Goal: Task Accomplishment & Management: Use online tool/utility

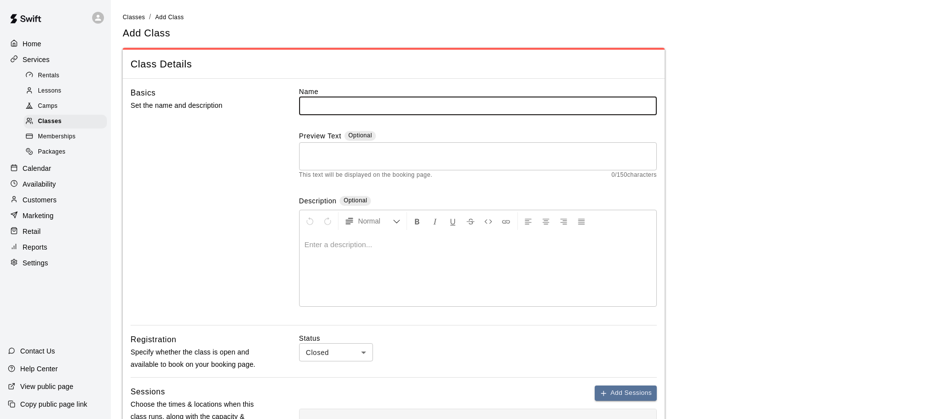
drag, startPoint x: 44, startPoint y: 167, endPoint x: 54, endPoint y: 168, distance: 9.9
click at [44, 167] on p "Calendar" at bounding box center [37, 169] width 29 height 10
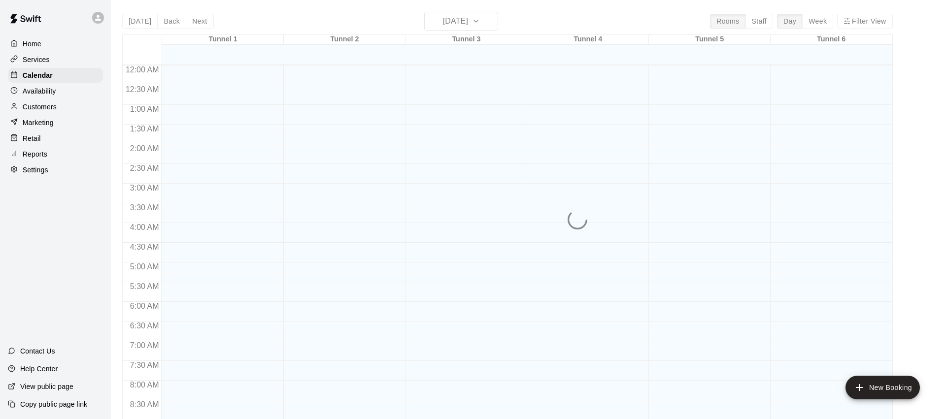
scroll to position [391, 0]
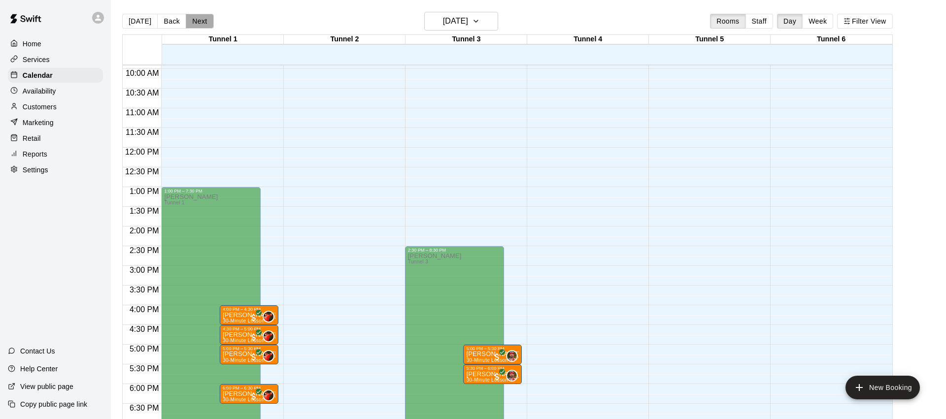
click at [201, 23] on button "Next" at bounding box center [200, 21] width 28 height 15
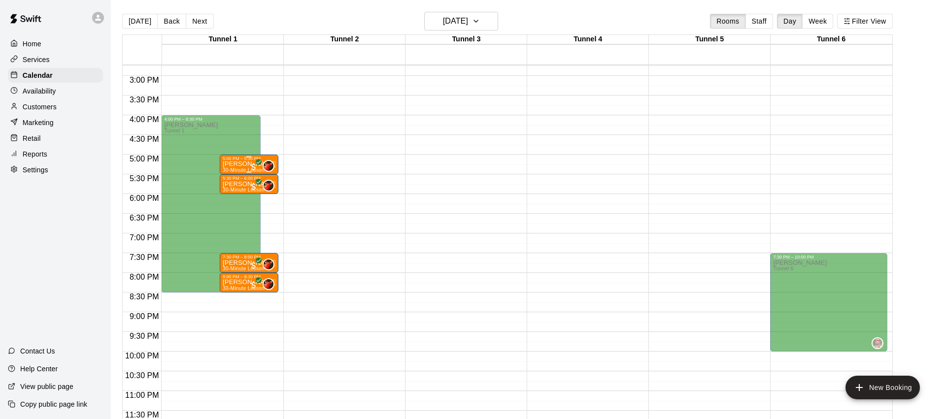
scroll to position [16, 0]
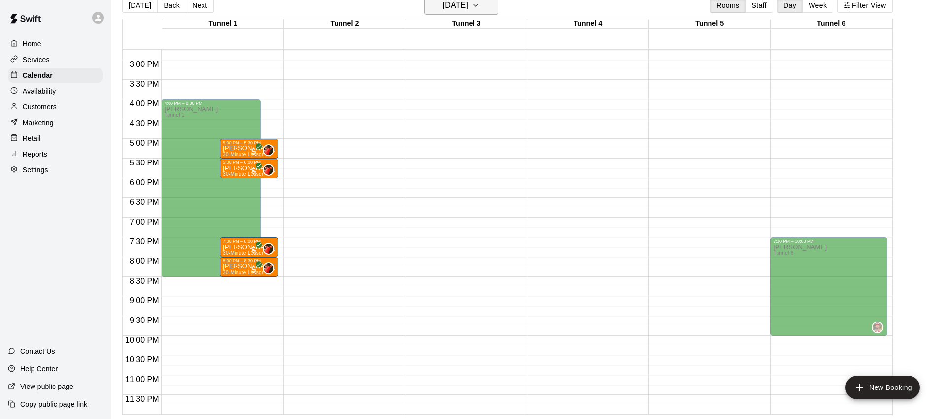
click at [464, 8] on h6 "[DATE]" at bounding box center [455, 6] width 25 height 14
drag, startPoint x: 424, startPoint y: 143, endPoint x: 370, endPoint y: 179, distance: 64.8
click at [424, 143] on button "25" at bounding box center [420, 146] width 18 height 18
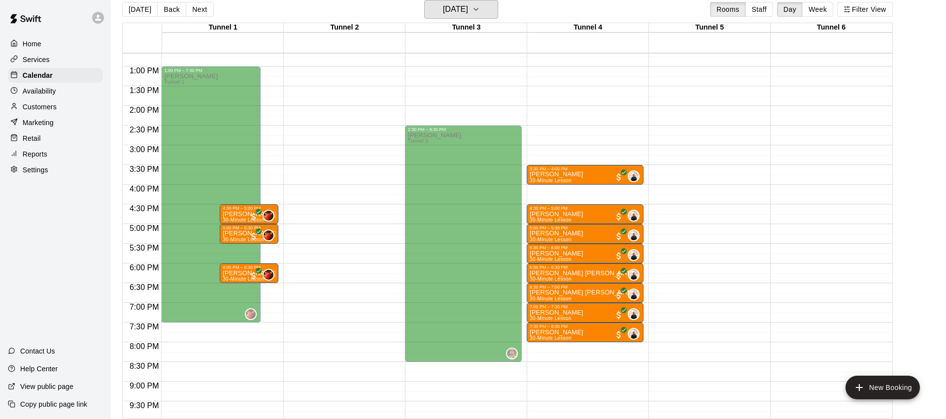
scroll to position [555, 0]
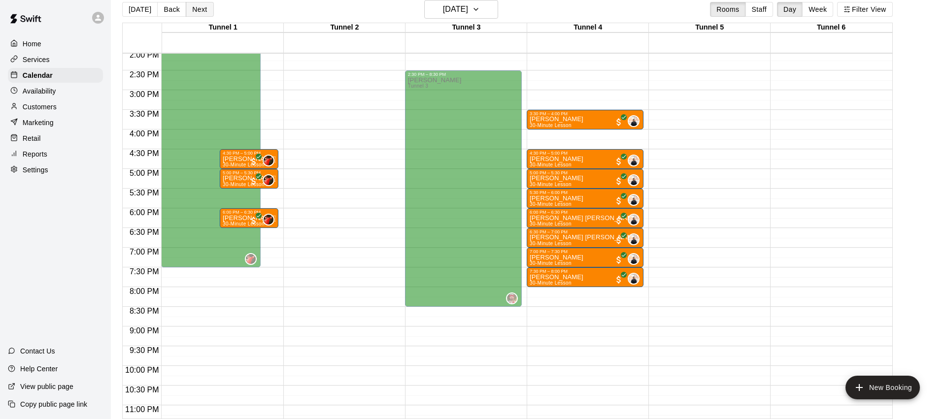
click at [203, 11] on button "Next" at bounding box center [200, 9] width 28 height 15
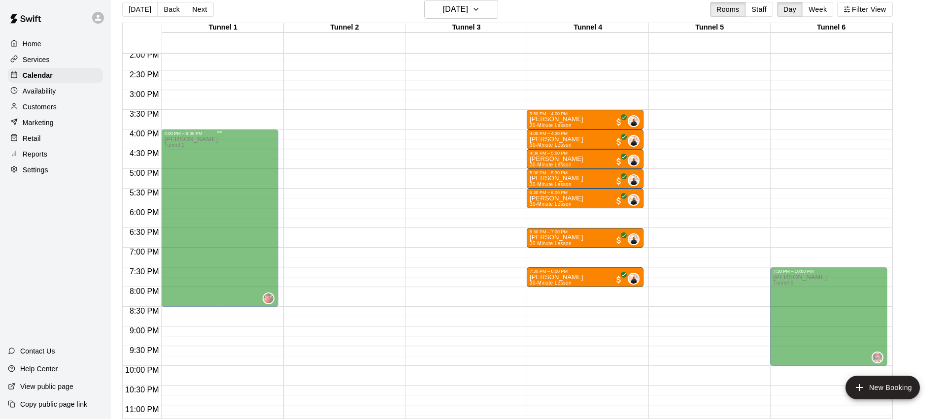
scroll to position [581, 0]
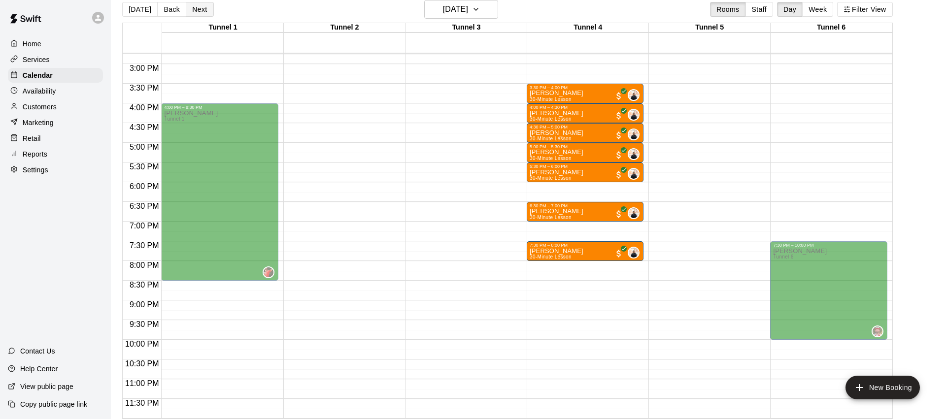
click at [203, 12] on button "Next" at bounding box center [200, 9] width 28 height 15
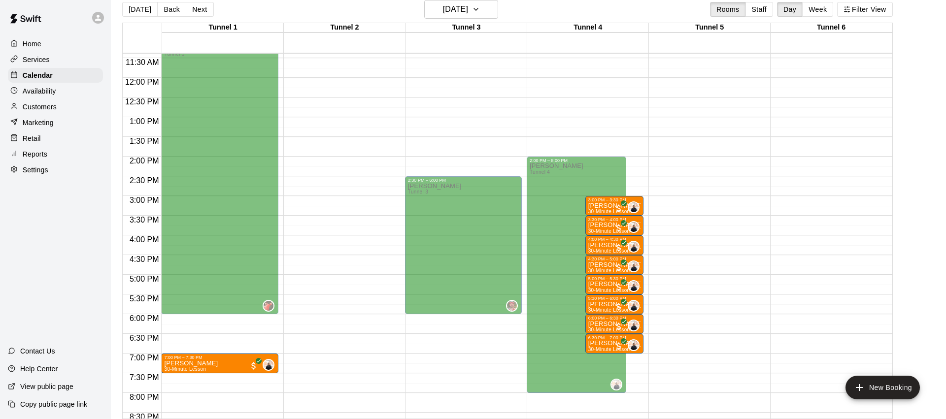
scroll to position [382, 0]
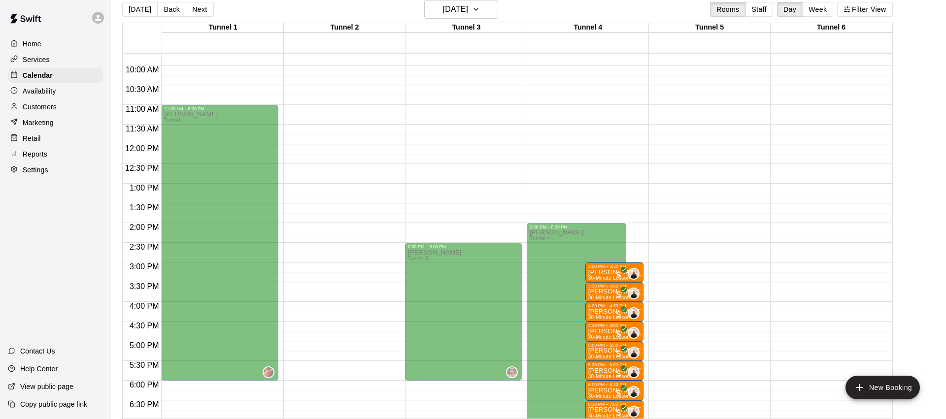
click at [191, 7] on button "Next" at bounding box center [200, 9] width 28 height 15
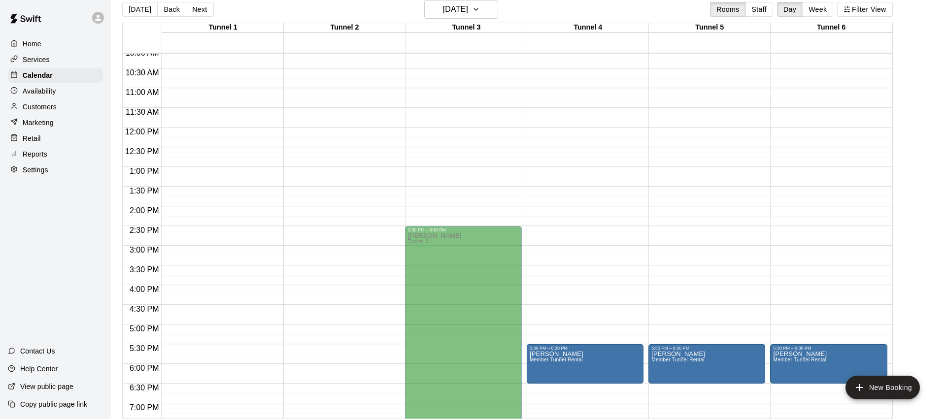
scroll to position [581, 0]
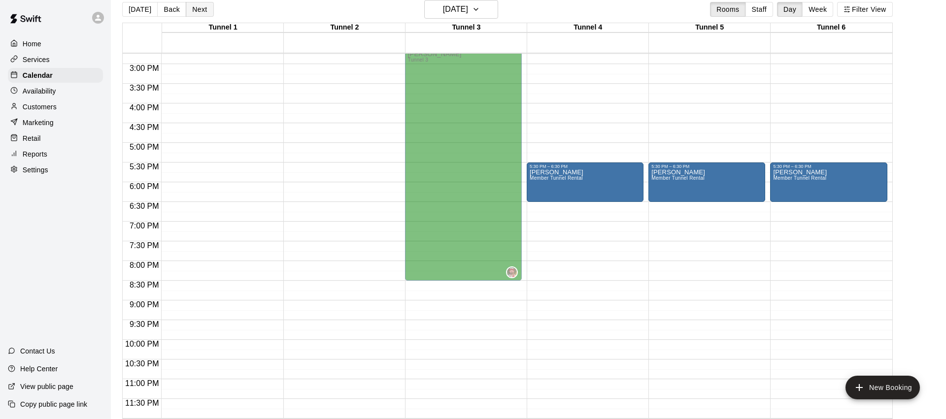
click at [205, 9] on button "Next" at bounding box center [200, 9] width 28 height 15
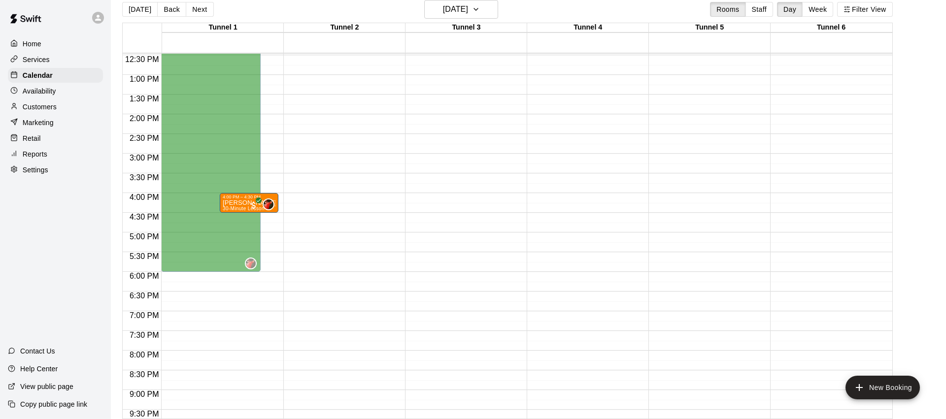
scroll to position [413, 0]
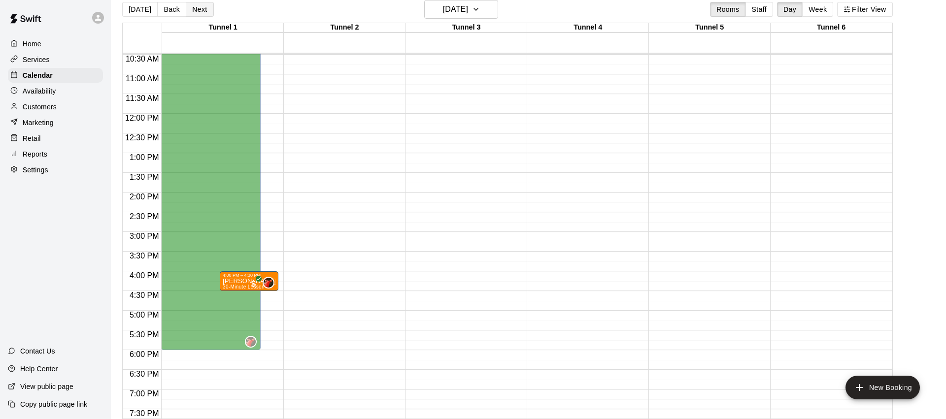
click at [200, 9] on button "Next" at bounding box center [200, 9] width 28 height 15
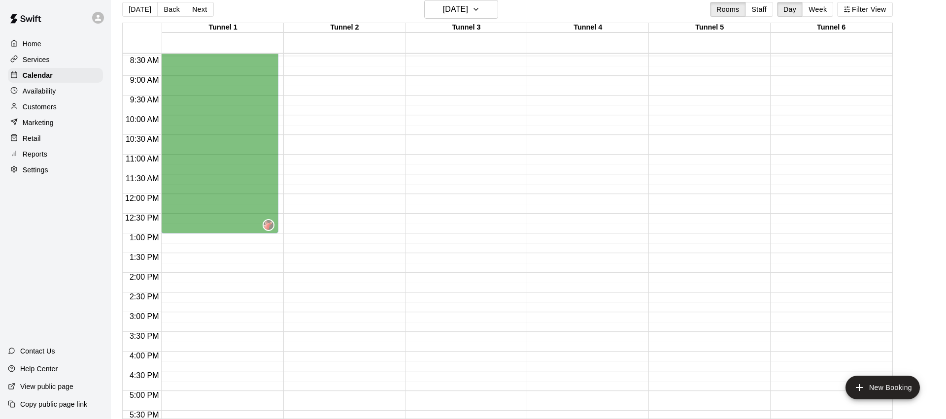
scroll to position [260, 0]
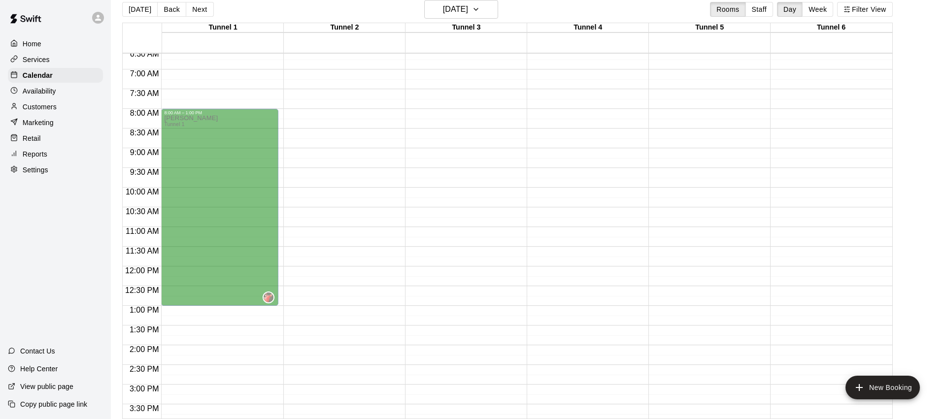
click at [43, 60] on p "Services" at bounding box center [36, 60] width 27 height 10
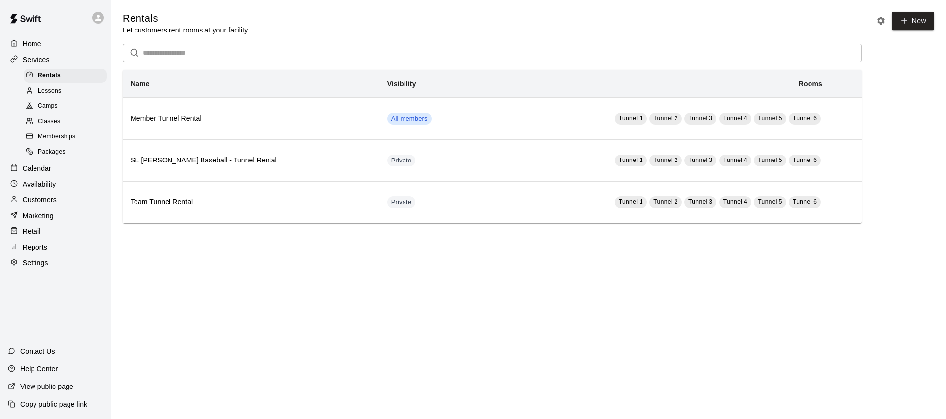
click at [61, 106] on div "Camps" at bounding box center [65, 107] width 83 height 14
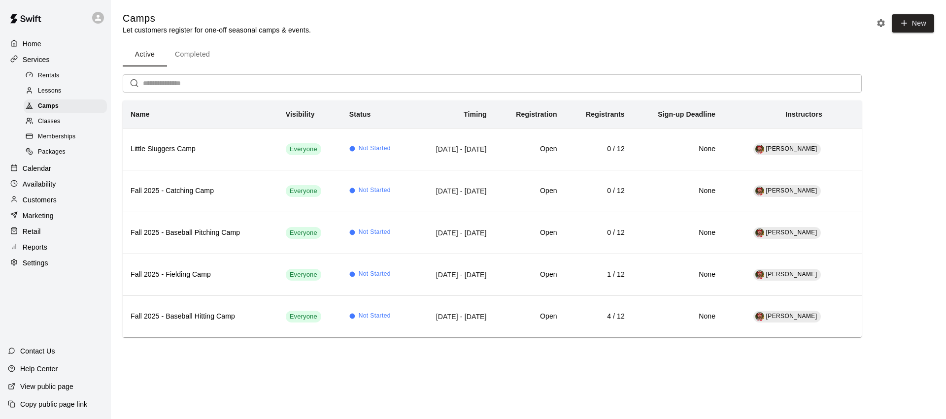
click at [39, 172] on p "Calendar" at bounding box center [37, 169] width 29 height 10
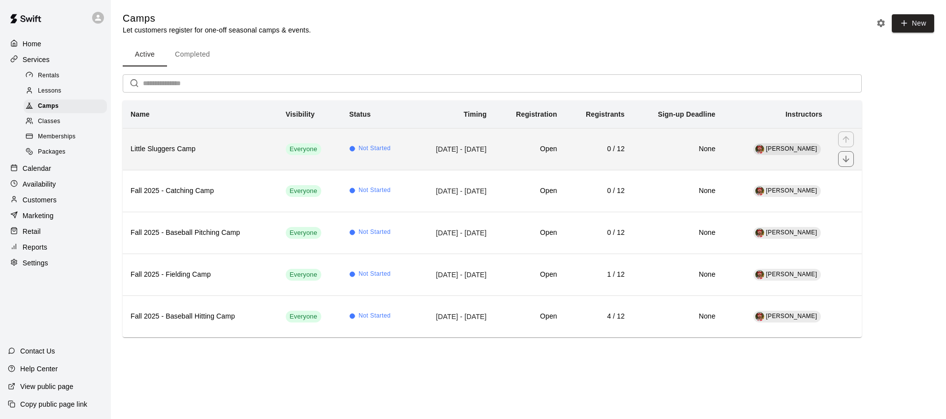
click at [229, 157] on th "Little Sluggers Camp" at bounding box center [200, 149] width 155 height 42
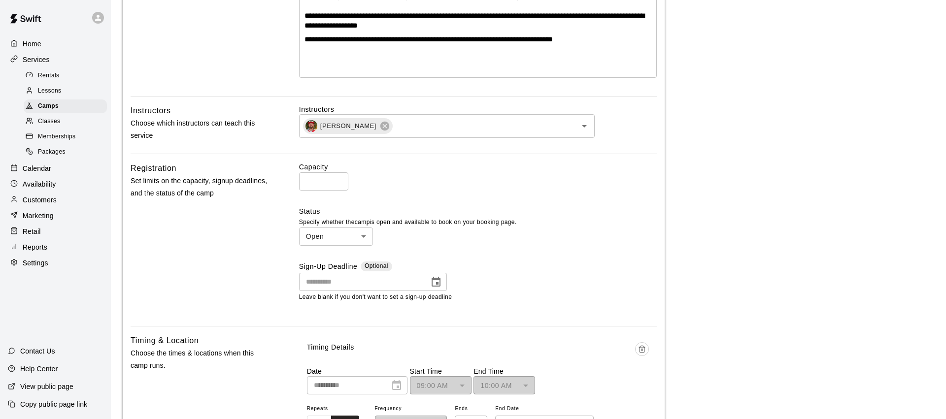
scroll to position [353, 0]
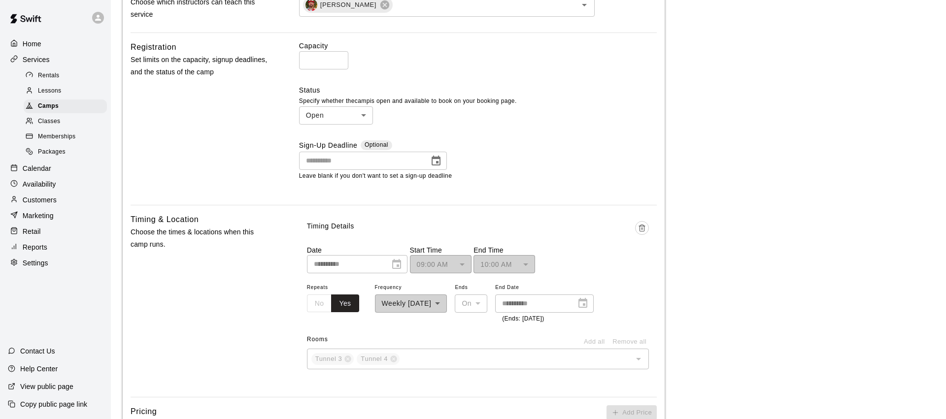
click at [447, 307] on div "**********" at bounding box center [411, 302] width 72 height 43
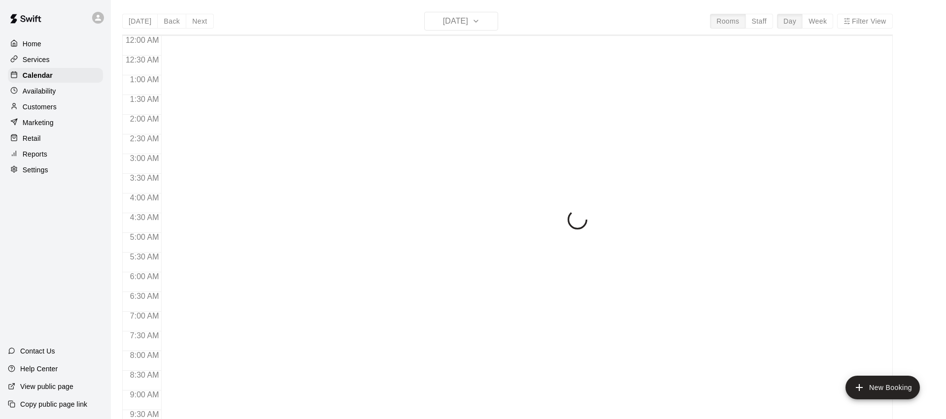
scroll to position [391, 0]
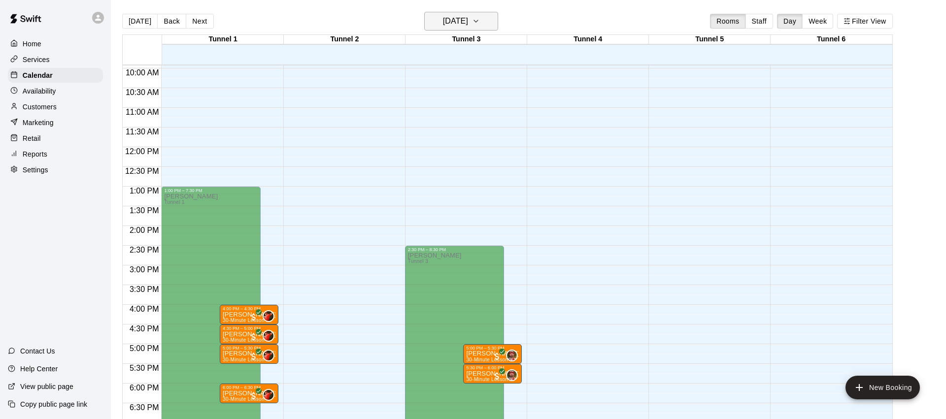
click at [466, 20] on h6 "[DATE]" at bounding box center [455, 21] width 25 height 14
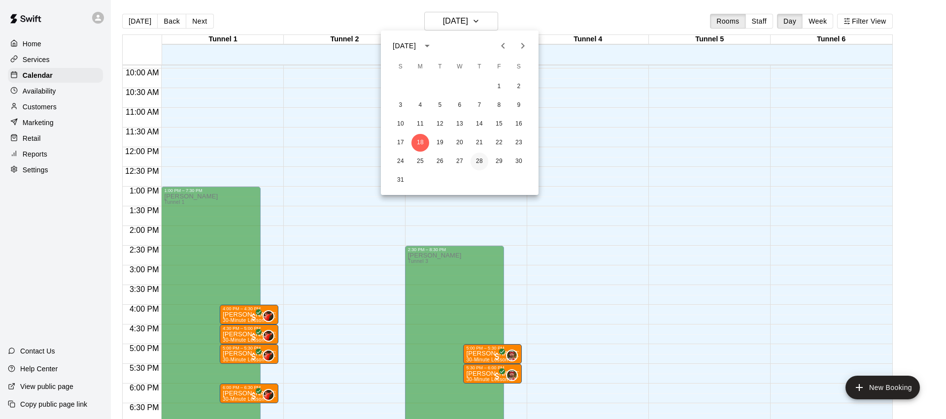
click at [478, 160] on button "28" at bounding box center [480, 162] width 18 height 18
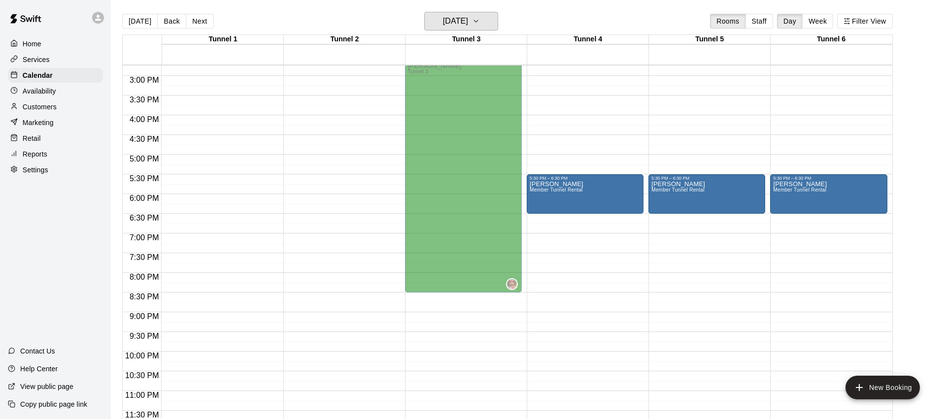
scroll to position [571, 0]
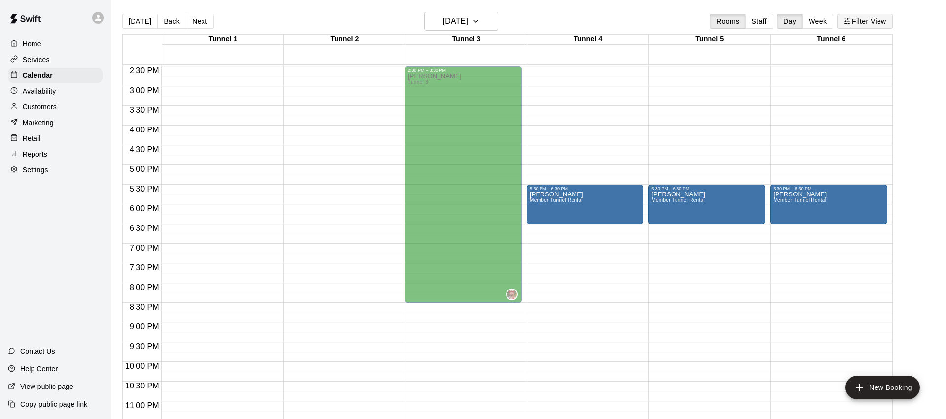
click at [875, 25] on button "Filter View" at bounding box center [864, 21] width 55 height 15
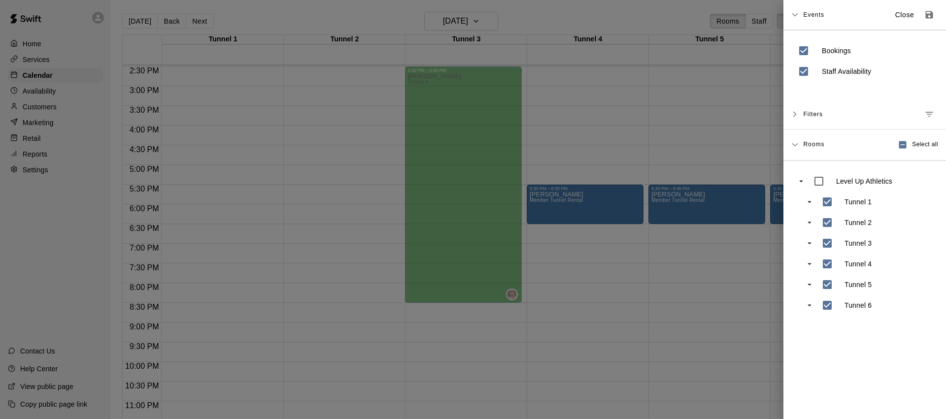
click at [820, 114] on span "Filters" at bounding box center [813, 114] width 20 height 18
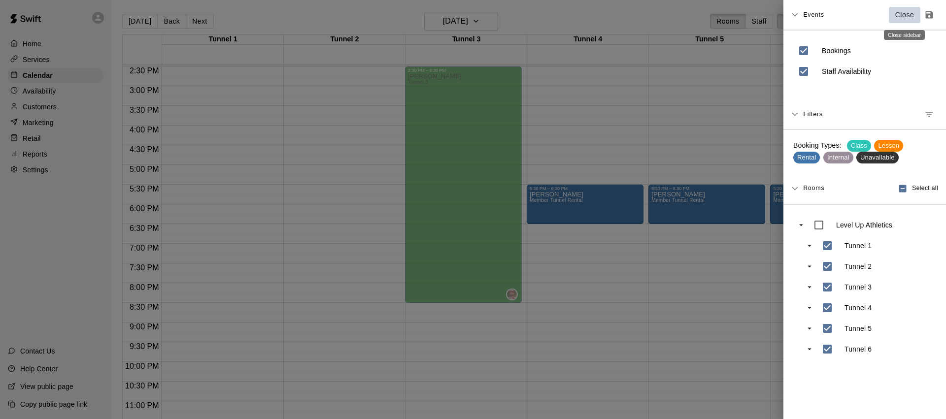
click at [905, 10] on p "Close" at bounding box center [904, 15] width 19 height 10
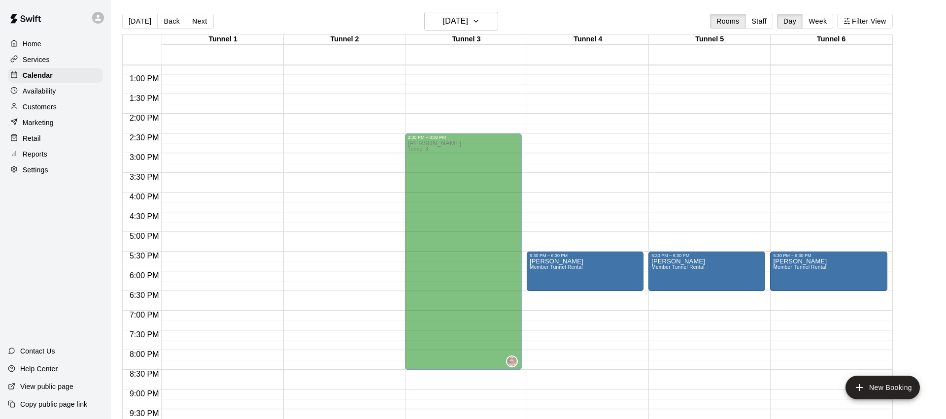
scroll to position [497, 0]
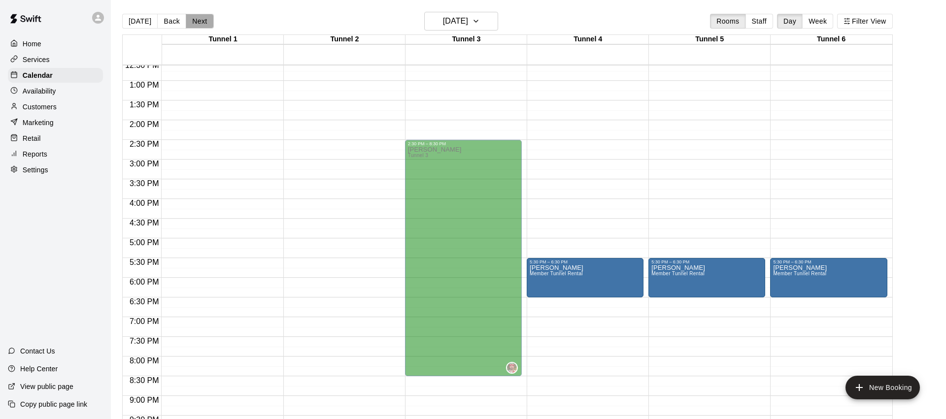
click at [196, 22] on button "Next" at bounding box center [200, 21] width 28 height 15
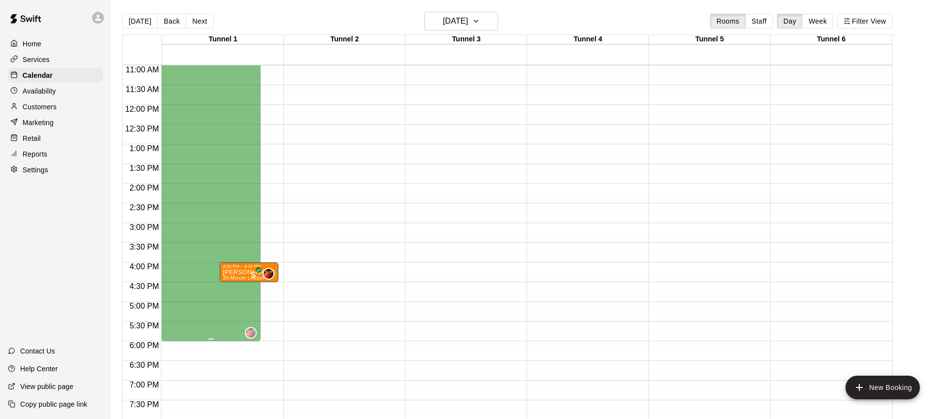
scroll to position [512, 0]
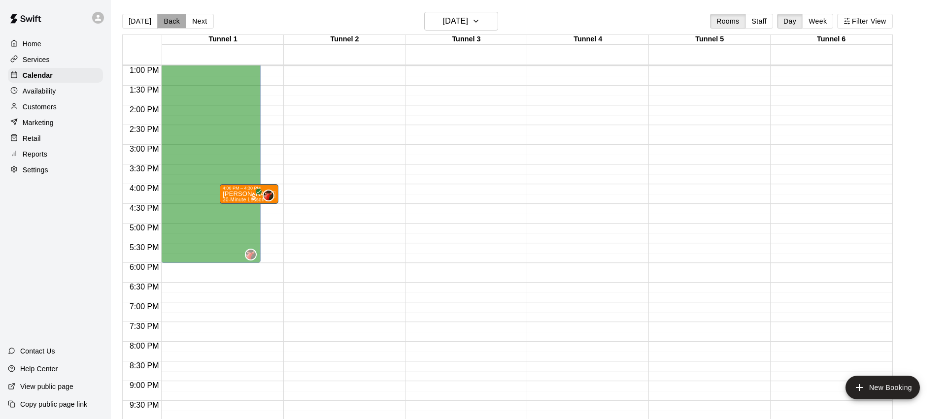
click at [167, 19] on button "Back" at bounding box center [171, 21] width 29 height 15
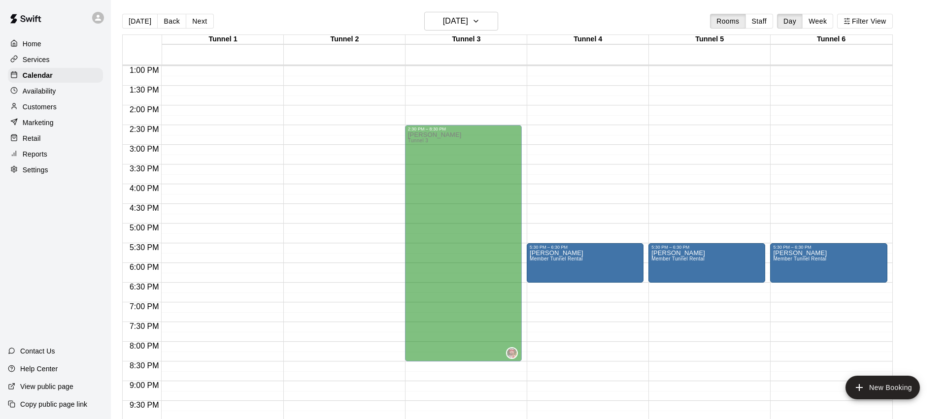
drag, startPoint x: 174, startPoint y: 26, endPoint x: 192, endPoint y: 89, distance: 65.5
click at [174, 26] on button "Back" at bounding box center [171, 21] width 29 height 15
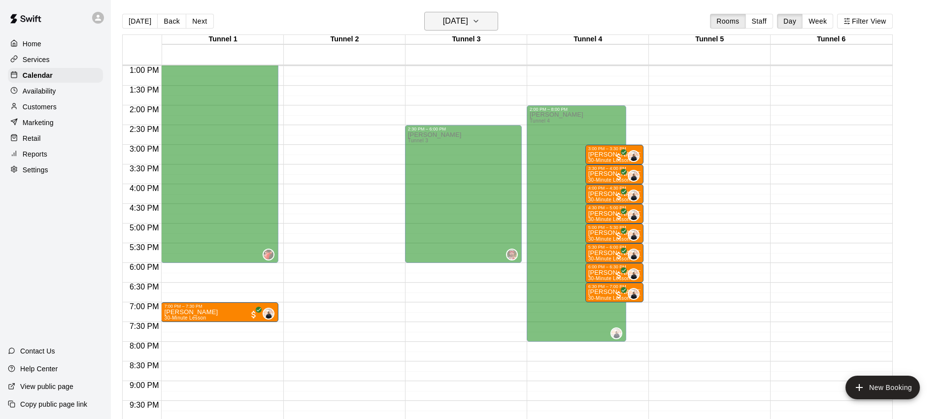
click at [443, 26] on h6 "[DATE]" at bounding box center [455, 21] width 25 height 14
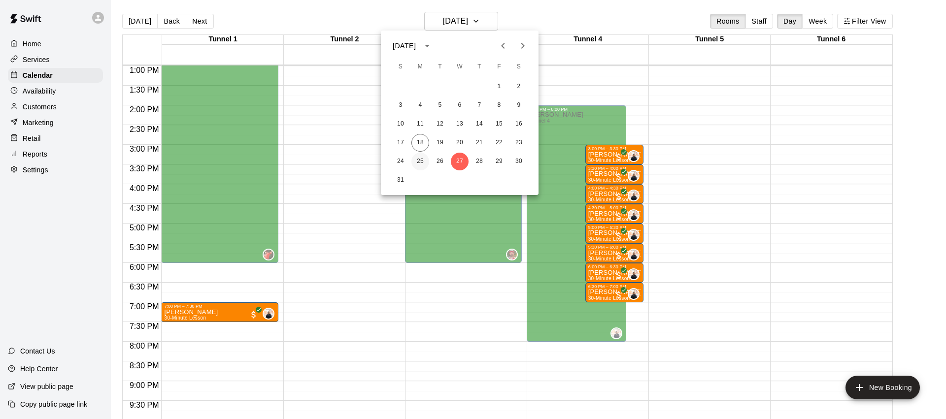
click at [420, 158] on button "25" at bounding box center [420, 162] width 18 height 18
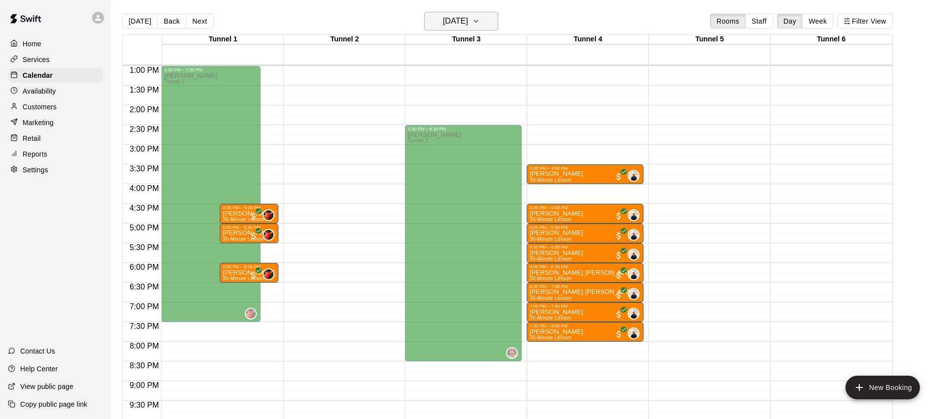
click at [468, 21] on h6 "[DATE]" at bounding box center [455, 21] width 25 height 14
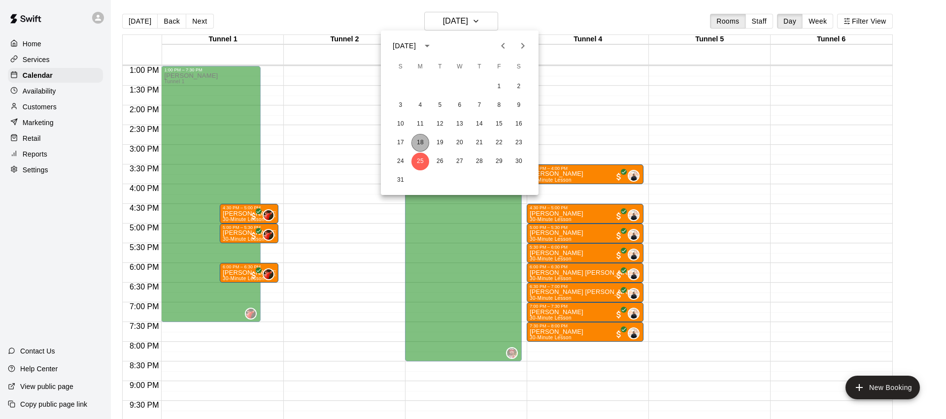
click at [424, 144] on button "18" at bounding box center [420, 143] width 18 height 18
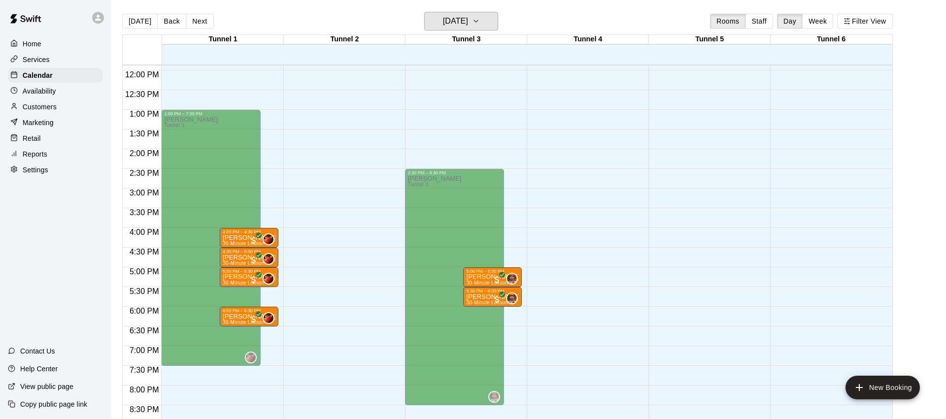
scroll to position [508, 0]
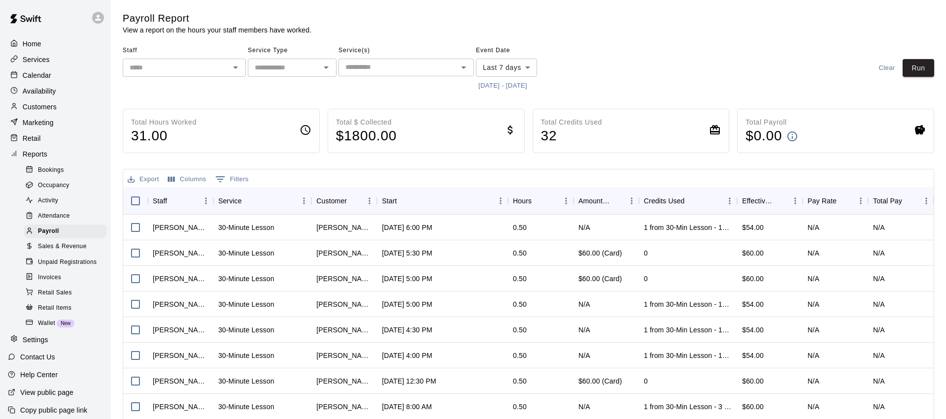
scroll to position [5, 0]
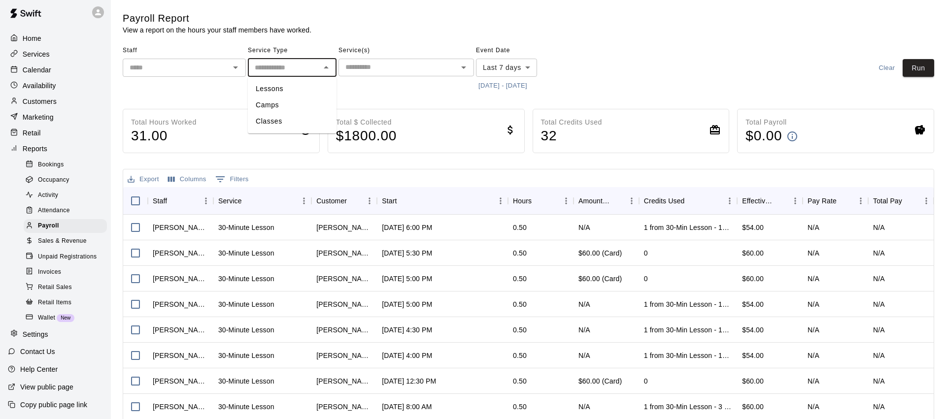
click at [313, 71] on input "text" at bounding box center [284, 68] width 67 height 12
drag, startPoint x: 376, startPoint y: 68, endPoint x: 378, endPoint y: 72, distance: 5.5
click at [376, 68] on input "text" at bounding box center [398, 67] width 113 height 12
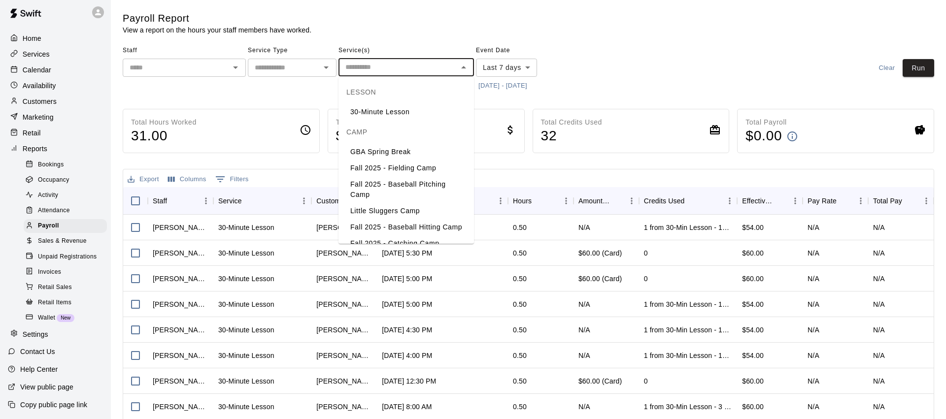
drag, startPoint x: 380, startPoint y: 106, endPoint x: 504, endPoint y: 81, distance: 126.3
click at [380, 107] on li "30-Minute Lesson" at bounding box center [407, 112] width 136 height 16
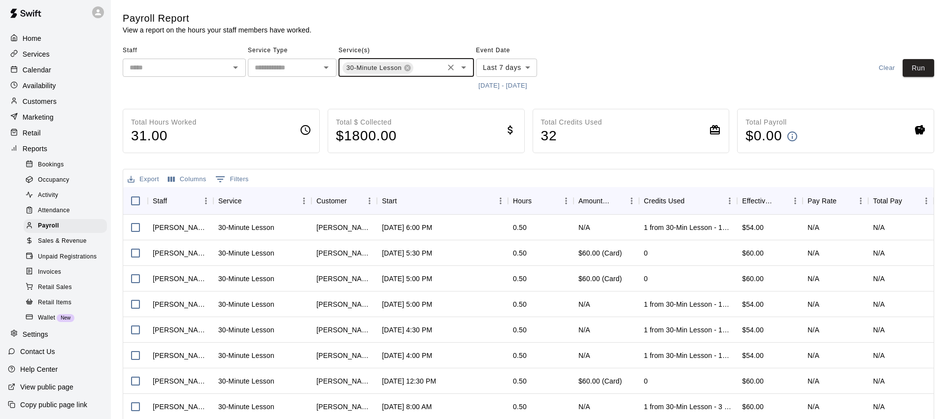
click at [514, 84] on button "8/11/2025 - 8/18/2025" at bounding box center [503, 85] width 54 height 15
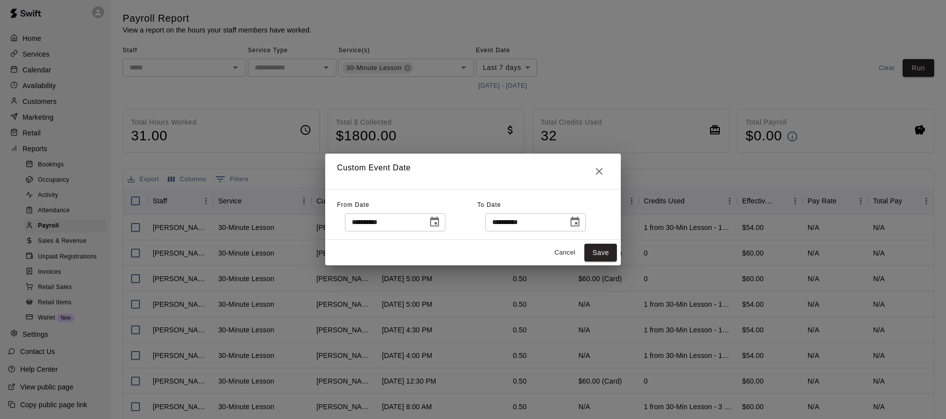
click at [511, 69] on div "**********" at bounding box center [473, 209] width 946 height 419
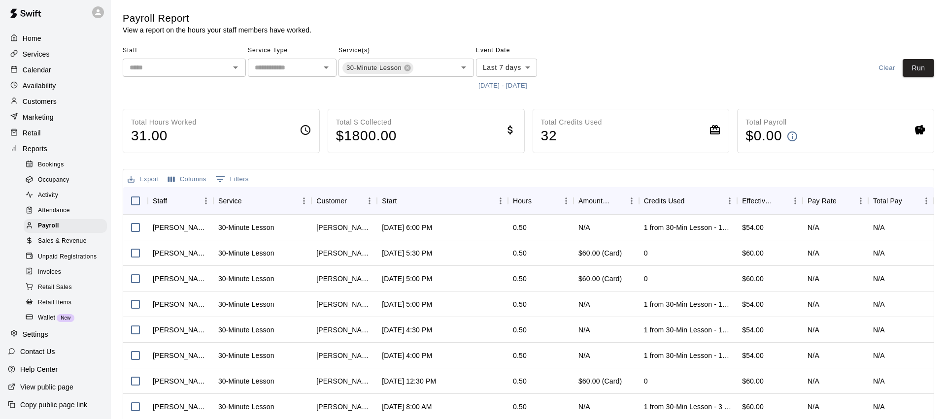
click at [525, 69] on body "Home Services Calendar Availability Customers Marketing Retail Reports Bookings…" at bounding box center [473, 259] width 946 height 518
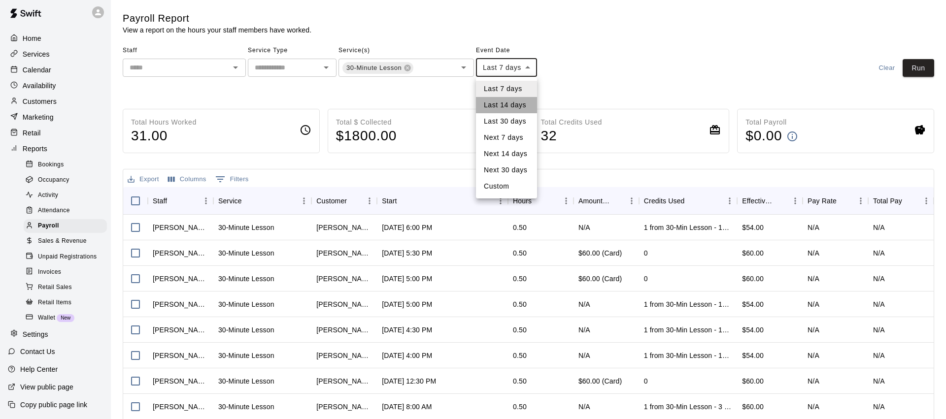
click at [514, 98] on li "Last 14 days" at bounding box center [506, 105] width 61 height 16
click at [522, 69] on body "Home Services Calendar Availability Customers Marketing Retail Reports Bookings…" at bounding box center [473, 259] width 946 height 518
click at [522, 69] on div at bounding box center [473, 209] width 946 height 419
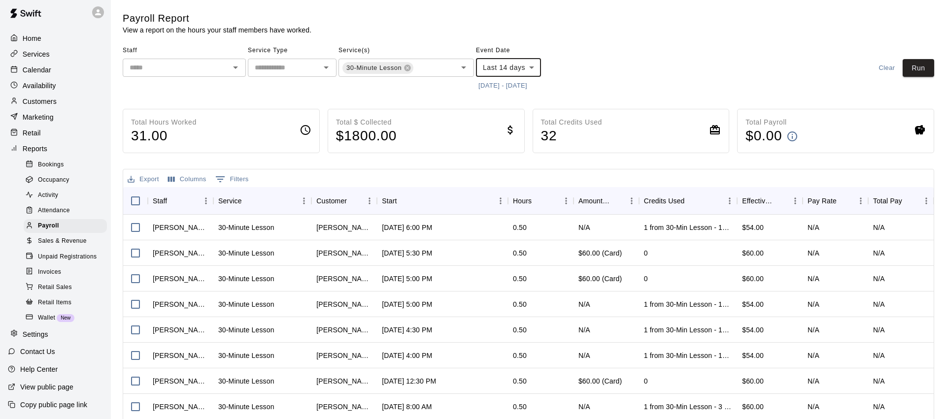
click at [523, 68] on body "Home Services Calendar Availability Customers Marketing Retail Reports Bookings…" at bounding box center [473, 259] width 946 height 518
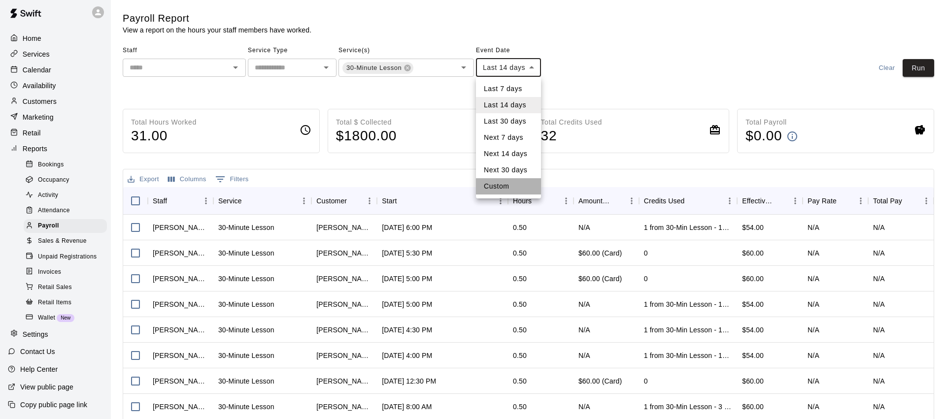
click at [504, 183] on li "Custom" at bounding box center [508, 186] width 65 height 16
type input "******"
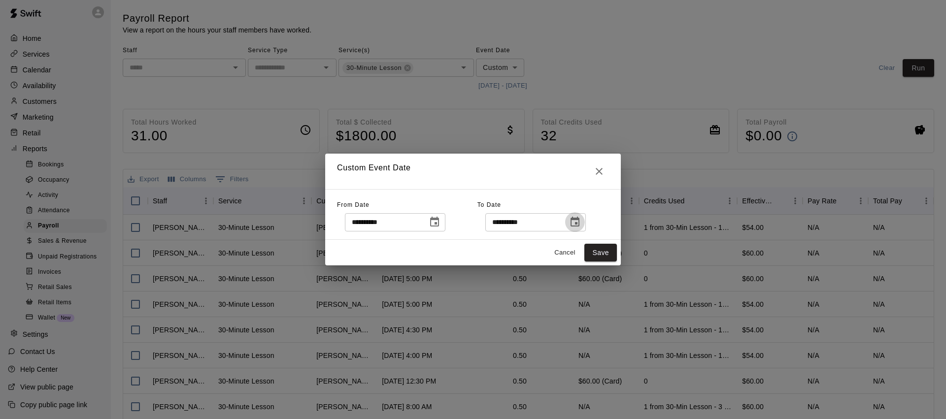
click at [581, 222] on icon "Choose date, selected date is Aug 18, 2025" at bounding box center [575, 222] width 12 height 12
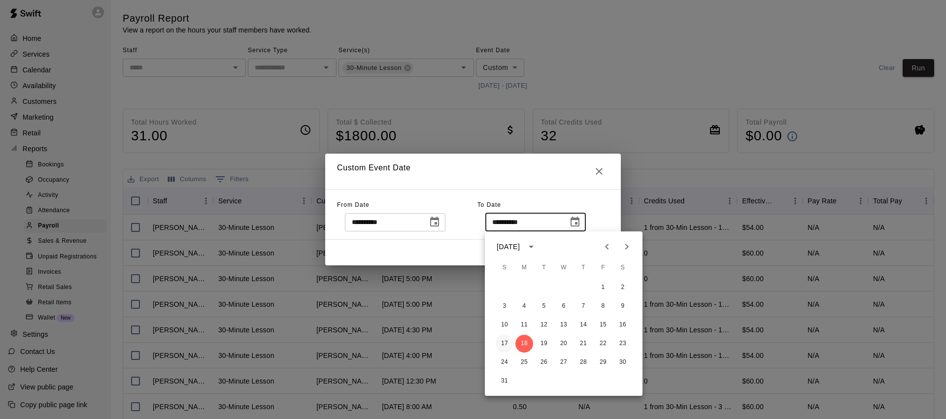
click at [510, 344] on button "17" at bounding box center [505, 344] width 18 height 18
type input "**********"
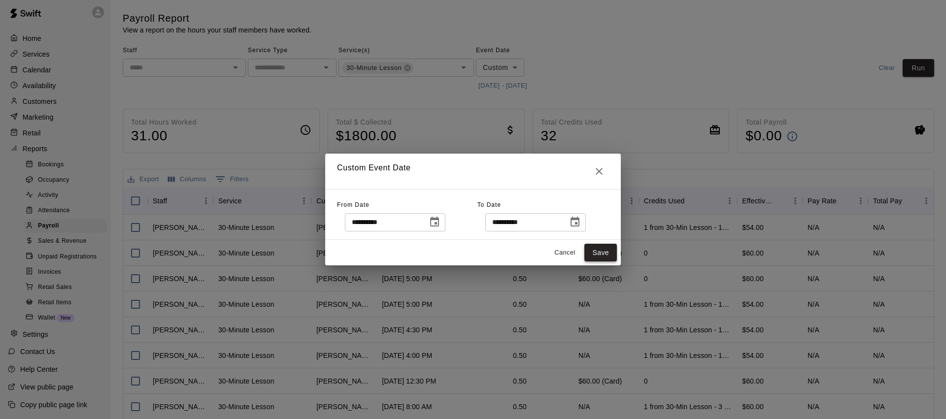
click at [611, 256] on button "Save" at bounding box center [600, 253] width 33 height 18
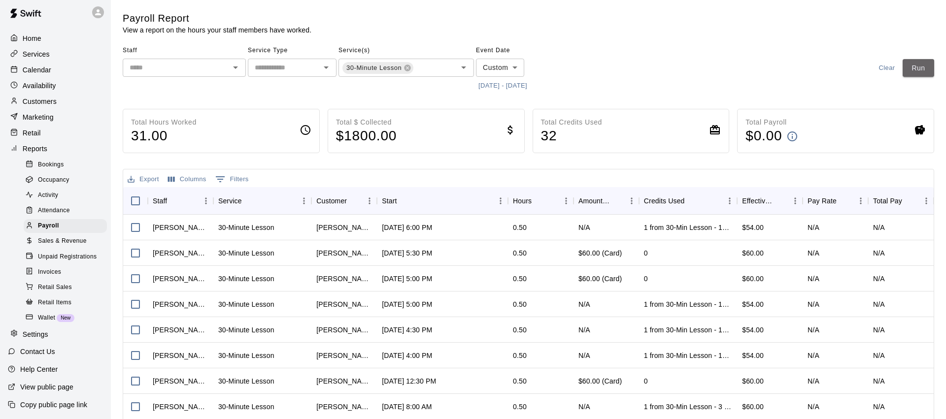
drag, startPoint x: 919, startPoint y: 69, endPoint x: 783, endPoint y: 81, distance: 136.5
click at [919, 69] on button "Run" at bounding box center [919, 68] width 32 height 18
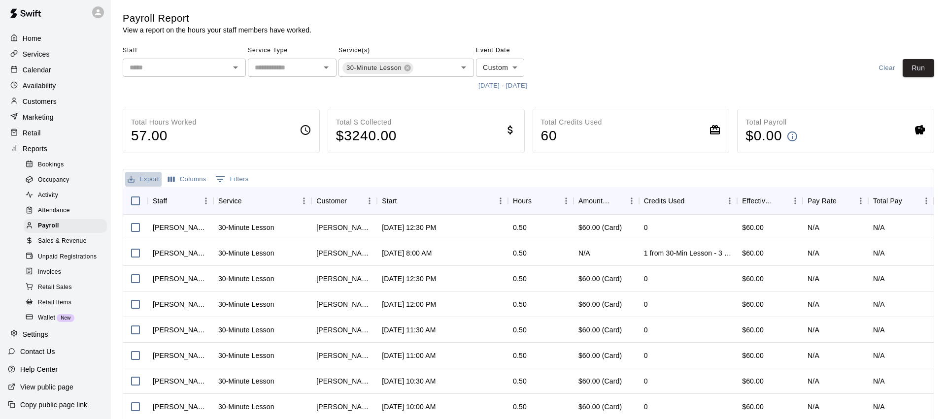
drag, startPoint x: 145, startPoint y: 178, endPoint x: 240, endPoint y: 176, distance: 95.6
click at [145, 178] on button "Export" at bounding box center [143, 179] width 36 height 15
drag, startPoint x: 185, startPoint y: 200, endPoint x: 277, endPoint y: 188, distance: 93.4
click at [185, 200] on li "Download as CSV" at bounding box center [163, 199] width 76 height 16
